Goal: Transaction & Acquisition: Download file/media

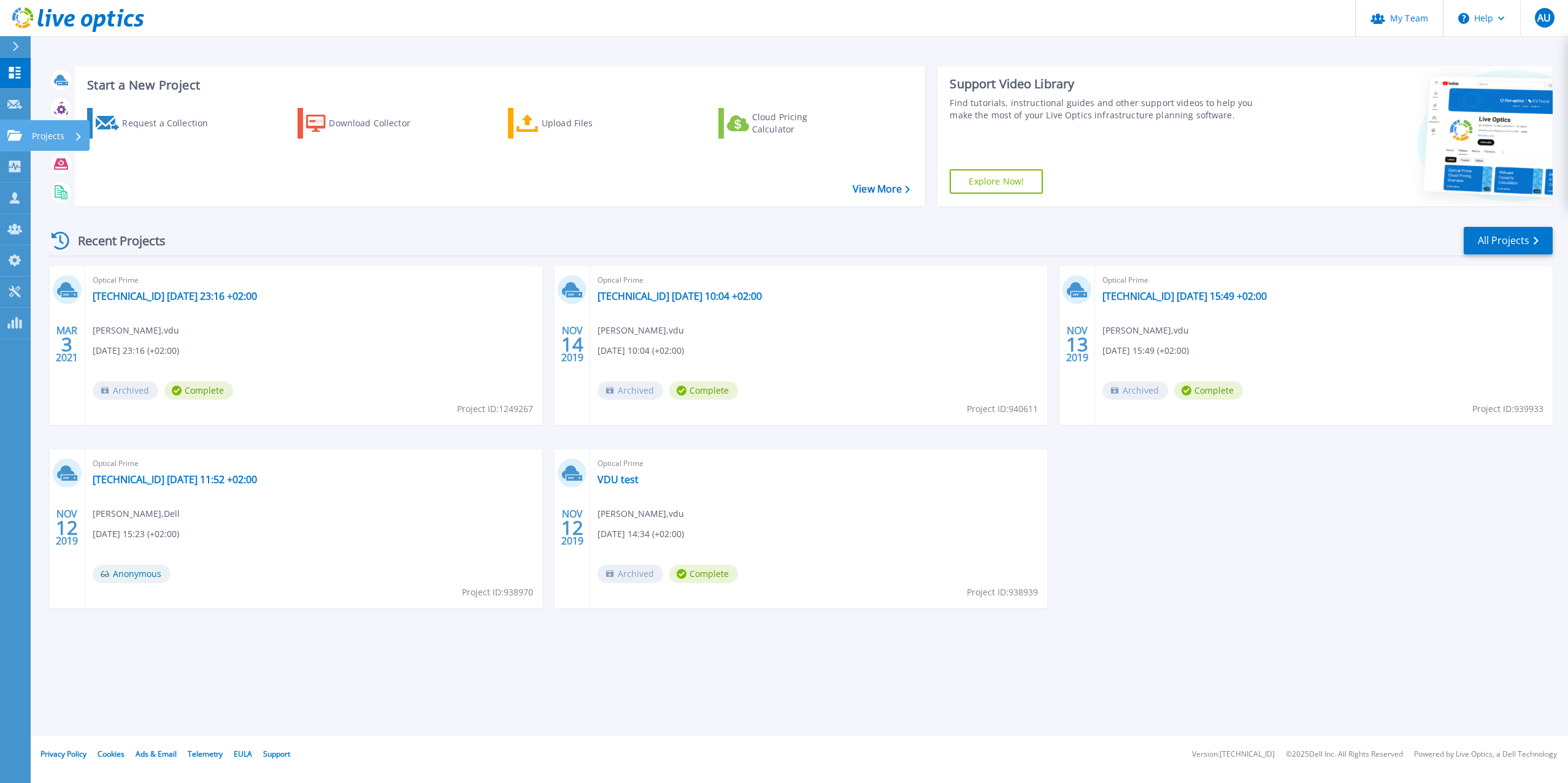
click at [14, 138] on icon at bounding box center [14, 135] width 15 height 11
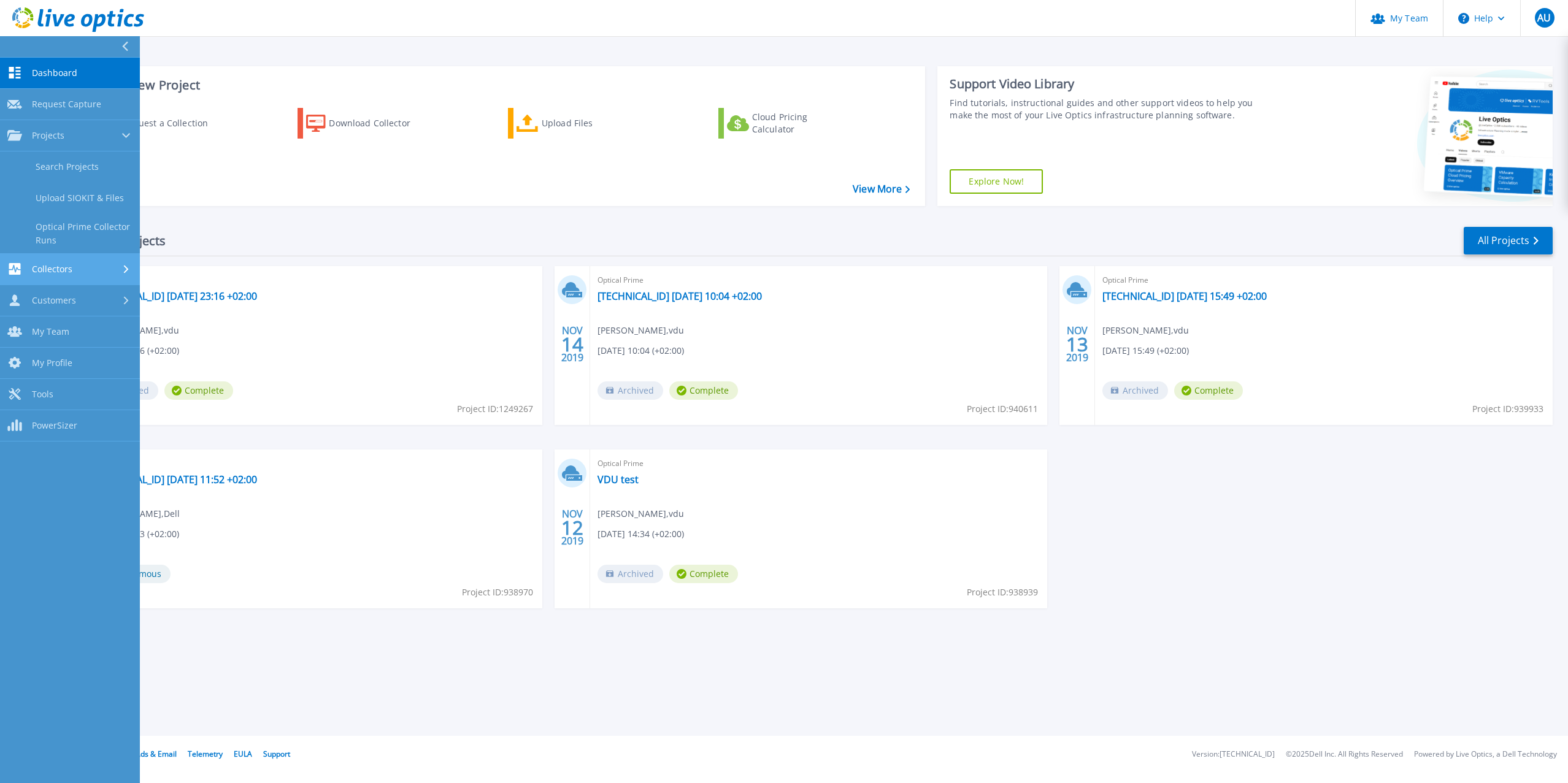
click at [73, 268] on div "Collectors" at bounding box center [69, 269] width 125 height 12
click at [73, 200] on link "Download Collector" at bounding box center [70, 198] width 140 height 31
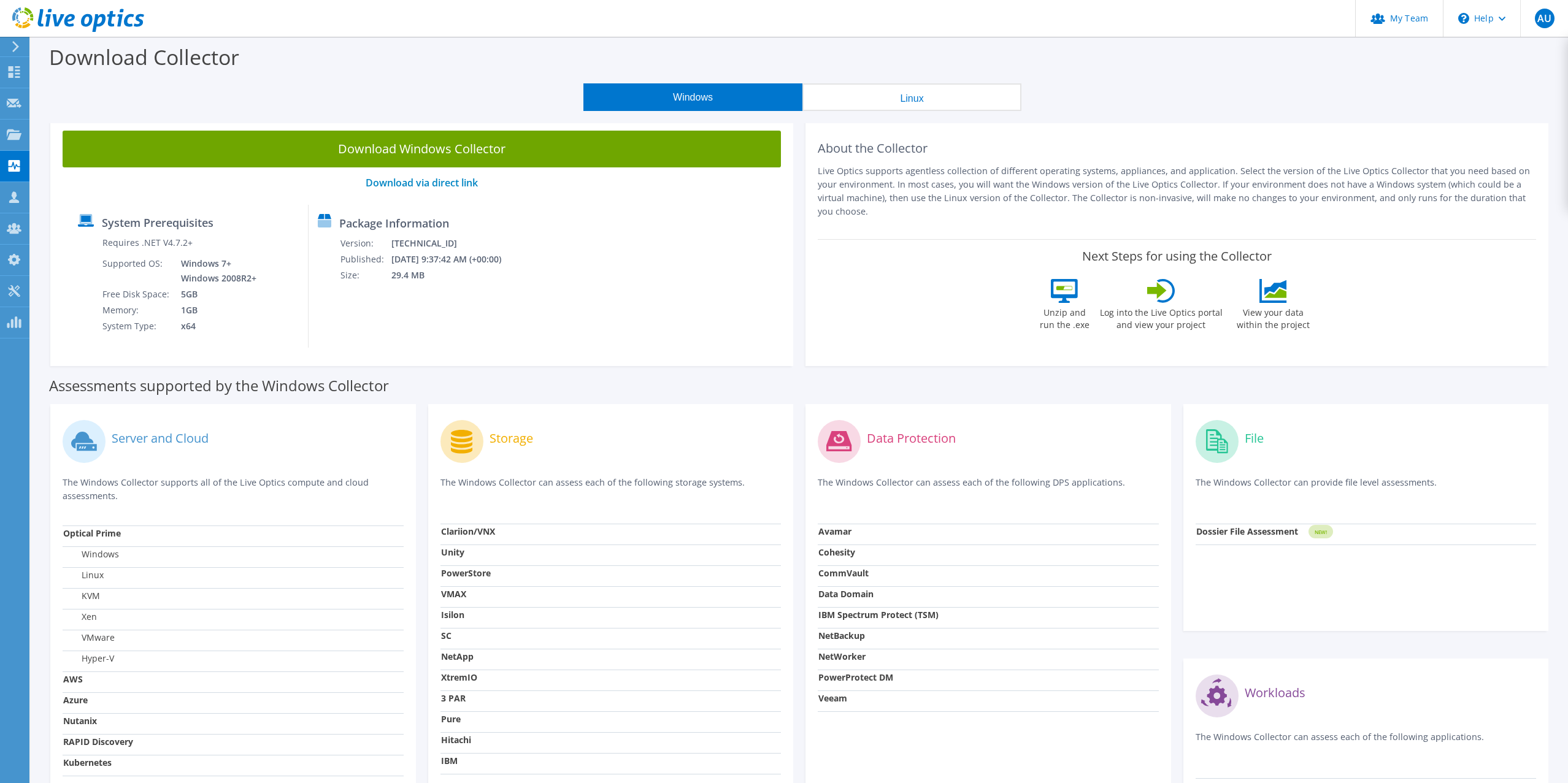
click at [693, 100] on button "Windows" at bounding box center [693, 97] width 219 height 28
click at [459, 188] on link "Download via direct link" at bounding box center [421, 182] width 112 height 13
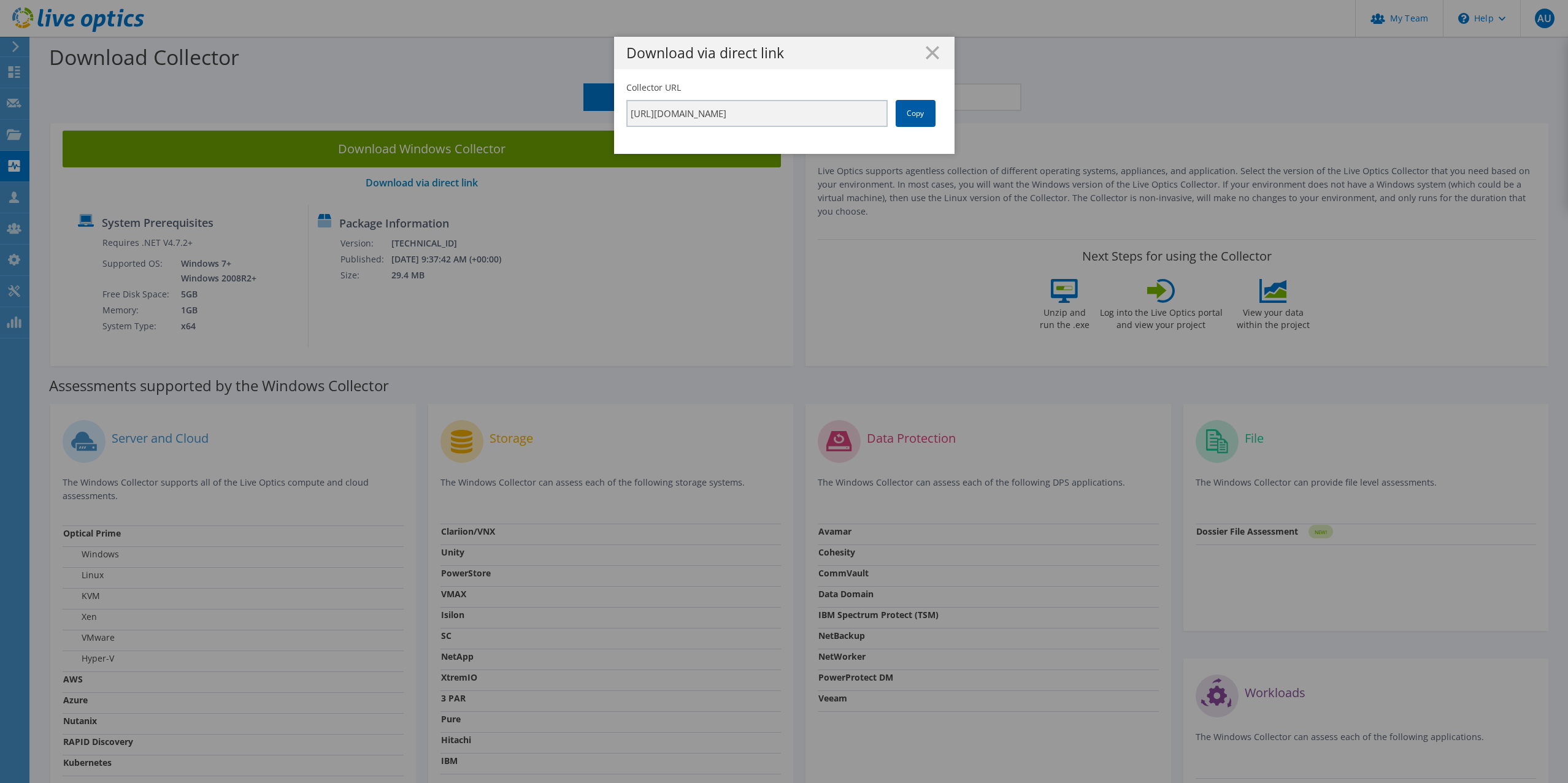
click at [916, 109] on link "Copy" at bounding box center [915, 114] width 40 height 27
